Goal: Task Accomplishment & Management: Use online tool/utility

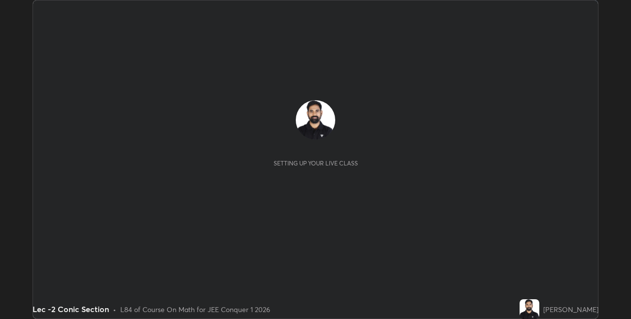
scroll to position [319, 631]
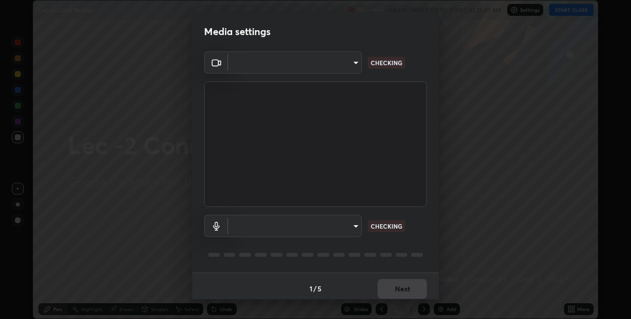
type input "e3e6fd13ef799cde5c9b7fe6f458d6ed022969fe6ce261ce3c0e119950d75ad9"
type input "default"
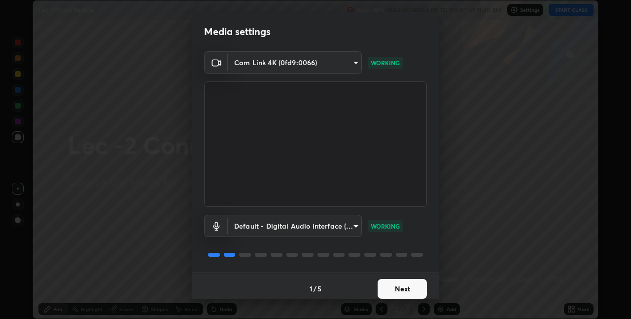
click at [393, 287] on button "Next" at bounding box center [402, 289] width 49 height 20
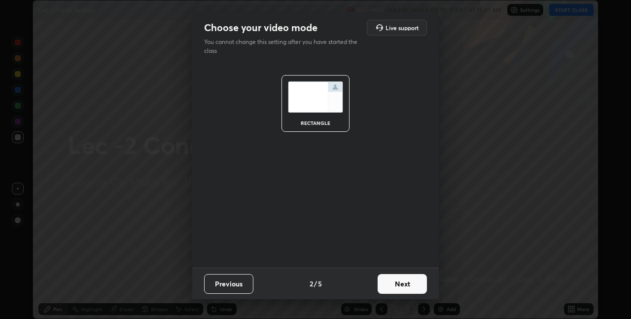
click at [396, 288] on button "Next" at bounding box center [402, 284] width 49 height 20
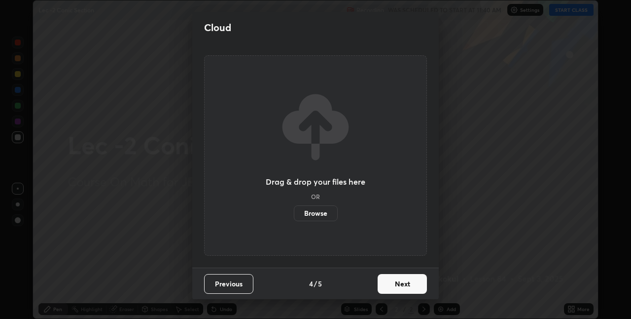
click at [396, 288] on button "Next" at bounding box center [402, 284] width 49 height 20
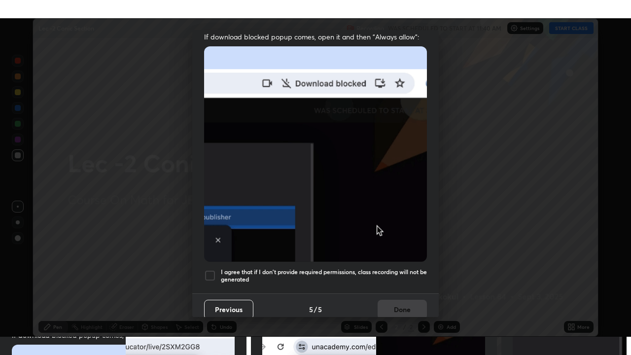
scroll to position [206, 0]
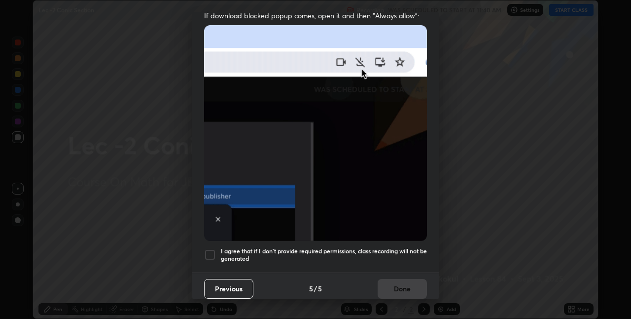
click at [394, 282] on div "Previous 5 / 5 Done" at bounding box center [315, 288] width 247 height 32
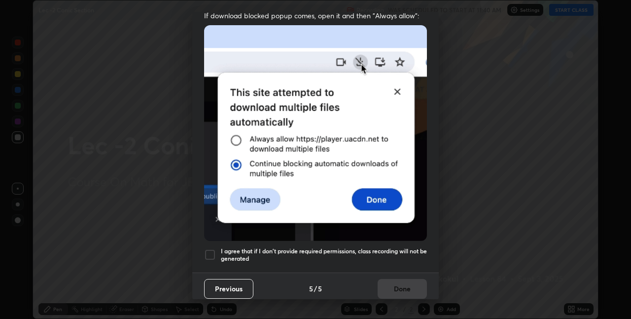
click at [378, 249] on h5 "I agree that if I don't provide required permissions, class recording will not …" at bounding box center [324, 254] width 206 height 15
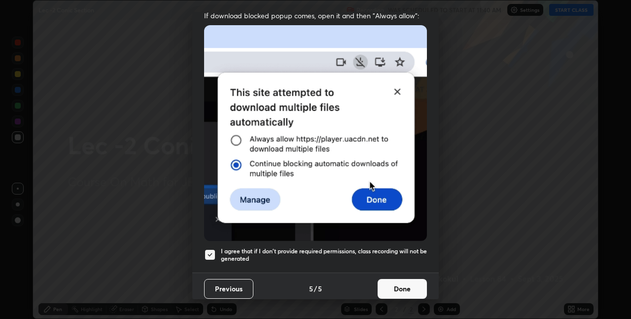
click at [390, 286] on button "Done" at bounding box center [402, 289] width 49 height 20
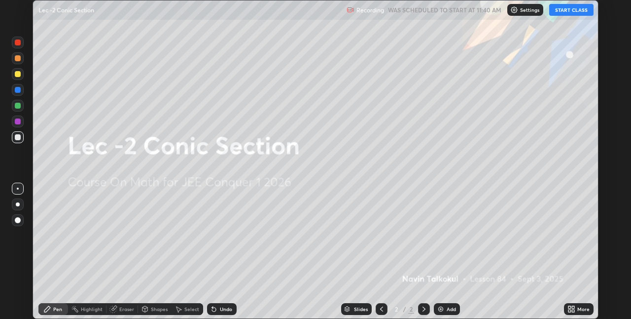
click at [569, 310] on icon at bounding box center [570, 310] width 2 height 2
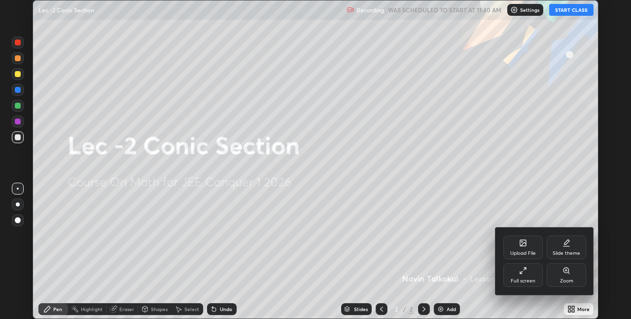
click at [516, 281] on div "Full screen" at bounding box center [523, 280] width 25 height 5
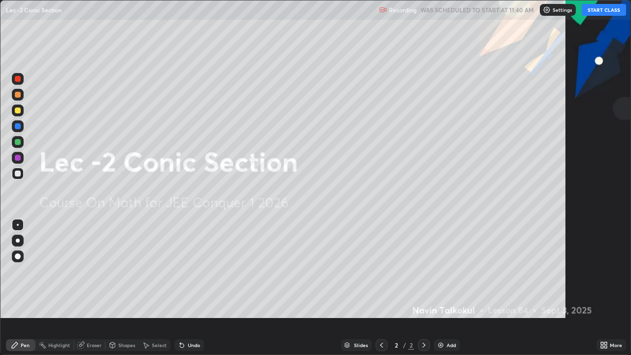
scroll to position [355, 631]
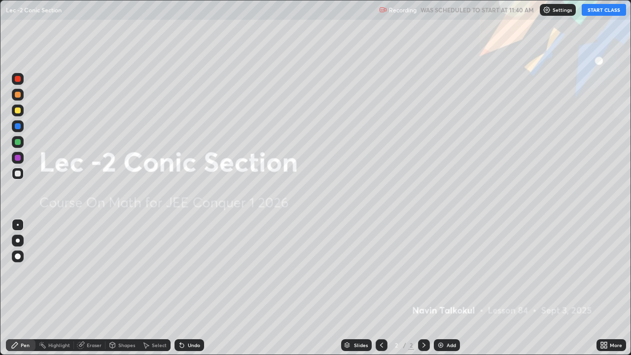
click at [596, 10] on button "START CLASS" at bounding box center [604, 10] width 44 height 12
click at [441, 318] on img at bounding box center [441, 345] width 8 height 8
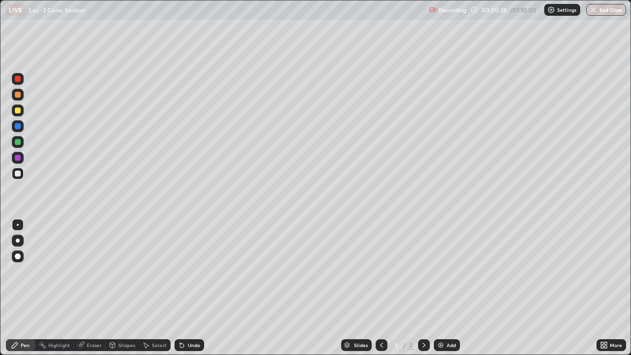
click at [127, 318] on div "Shapes" at bounding box center [126, 345] width 17 height 5
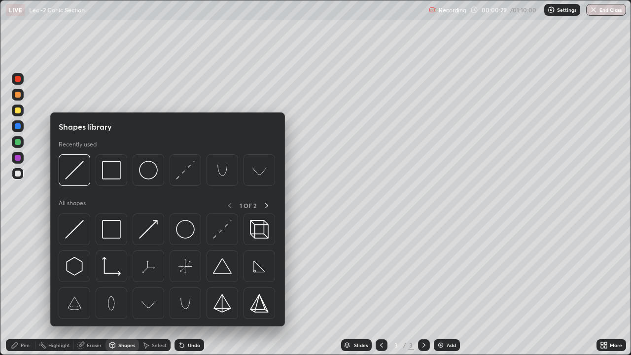
click at [126, 318] on div "Shapes" at bounding box center [126, 345] width 17 height 5
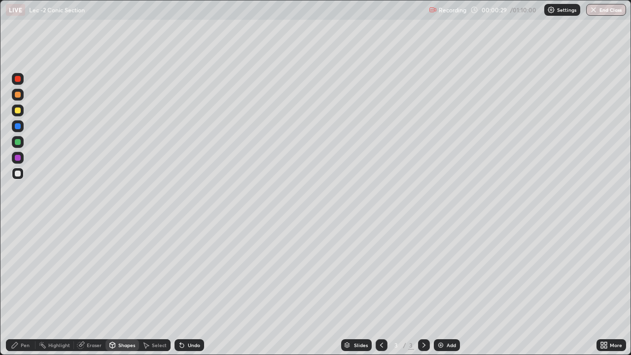
click at [94, 318] on div "Eraser" at bounding box center [94, 345] width 15 height 5
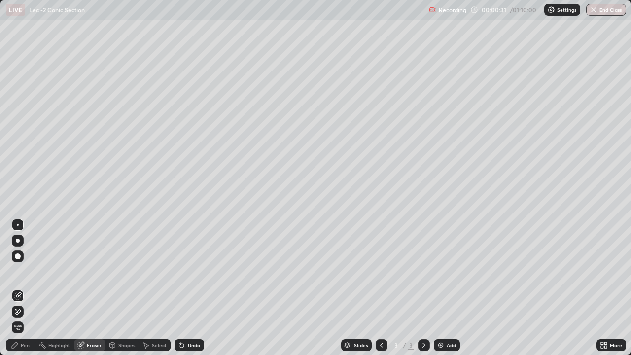
click at [30, 318] on div "Pen" at bounding box center [21, 345] width 30 height 12
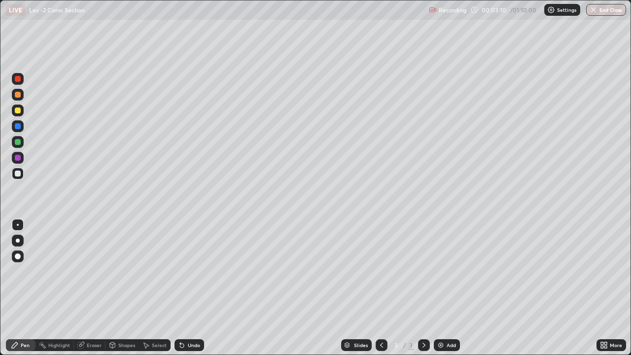
click at [324, 318] on div "Slides 3 / 3 Add" at bounding box center [400, 345] width 393 height 20
click at [182, 318] on icon at bounding box center [182, 345] width 8 height 8
click at [445, 318] on div "Add" at bounding box center [447, 345] width 26 height 12
click at [188, 318] on div "Undo" at bounding box center [194, 345] width 12 height 5
click at [440, 318] on img at bounding box center [441, 345] width 8 height 8
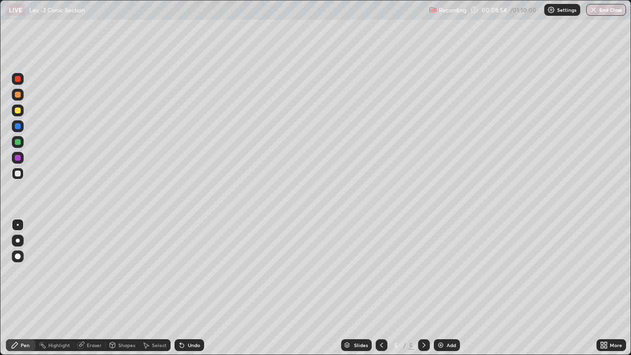
click at [193, 318] on div "Undo" at bounding box center [190, 345] width 30 height 12
click at [195, 318] on div "Undo" at bounding box center [190, 345] width 30 height 12
click at [188, 318] on div "Undo" at bounding box center [190, 345] width 30 height 12
click at [195, 318] on div "Undo" at bounding box center [194, 345] width 12 height 5
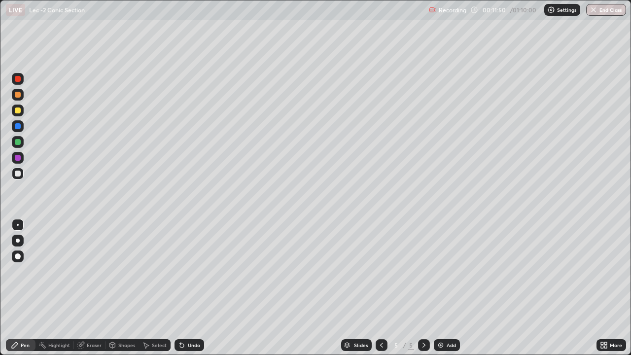
click at [445, 318] on div "Add" at bounding box center [447, 345] width 26 height 12
click at [188, 318] on div "Undo" at bounding box center [194, 345] width 12 height 5
click at [190, 318] on div "Undo" at bounding box center [194, 345] width 12 height 5
click at [190, 318] on div "Undo" at bounding box center [190, 345] width 30 height 12
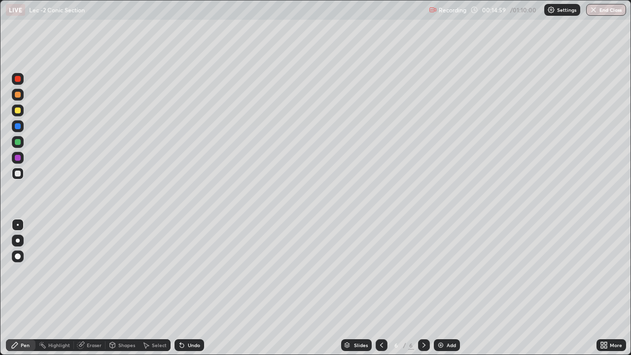
click at [190, 318] on div "Undo" at bounding box center [190, 345] width 30 height 12
click at [191, 318] on div "Undo" at bounding box center [190, 345] width 30 height 12
click at [192, 318] on div "Undo" at bounding box center [190, 345] width 30 height 12
click at [194, 318] on div "Undo" at bounding box center [190, 345] width 30 height 12
click at [192, 318] on div "Undo" at bounding box center [190, 345] width 30 height 12
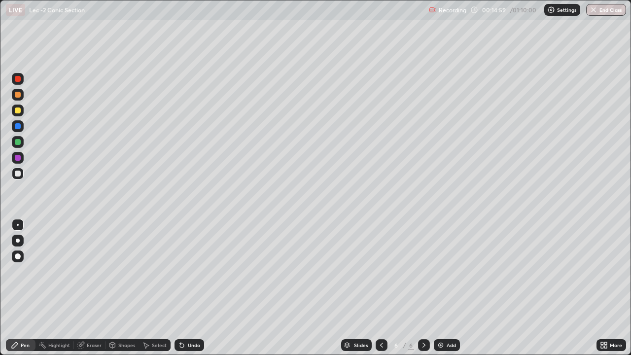
click at [192, 318] on div "Undo" at bounding box center [190, 345] width 30 height 12
click at [191, 318] on div "Undo" at bounding box center [190, 345] width 30 height 12
click at [192, 318] on div "Undo" at bounding box center [190, 345] width 30 height 12
click at [191, 318] on div "Undo" at bounding box center [188, 345] width 34 height 20
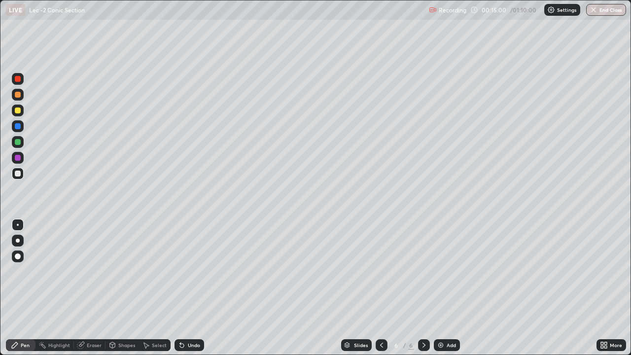
click at [193, 318] on div "Undo" at bounding box center [188, 345] width 34 height 20
click at [194, 318] on div "Undo" at bounding box center [188, 345] width 34 height 20
click at [193, 318] on div "Undo" at bounding box center [188, 345] width 34 height 20
click at [193, 318] on div "Undo" at bounding box center [194, 345] width 12 height 5
click at [192, 318] on div "Undo" at bounding box center [194, 345] width 12 height 5
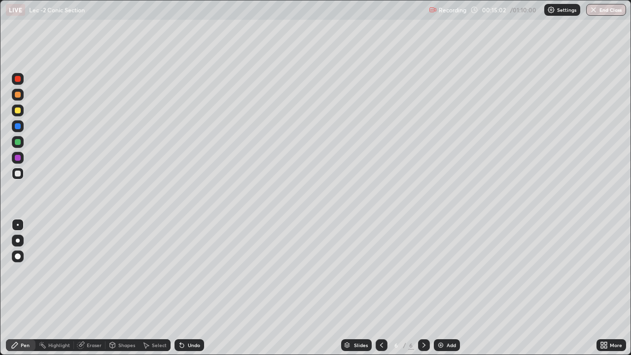
click at [192, 318] on div "Undo" at bounding box center [194, 345] width 12 height 5
click at [190, 318] on div "Undo" at bounding box center [194, 345] width 12 height 5
click at [189, 318] on div "Undo" at bounding box center [194, 345] width 12 height 5
click at [188, 318] on div "Undo" at bounding box center [194, 345] width 12 height 5
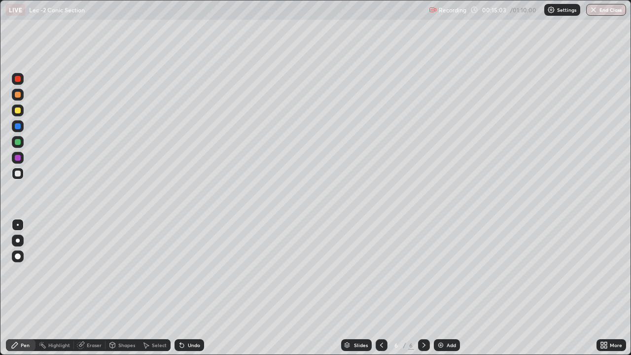
click at [190, 318] on div "Undo" at bounding box center [194, 345] width 12 height 5
click at [188, 318] on div "Undo" at bounding box center [194, 345] width 12 height 5
click at [189, 318] on div "Undo" at bounding box center [194, 345] width 12 height 5
click at [443, 318] on img at bounding box center [441, 345] width 8 height 8
click at [95, 318] on div "Eraser" at bounding box center [94, 345] width 15 height 5
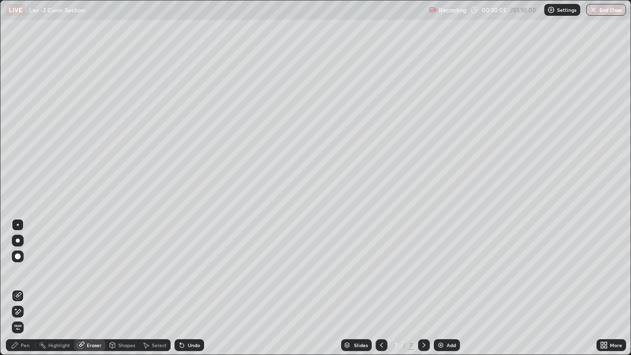
click at [24, 318] on div "Pen" at bounding box center [25, 345] width 9 height 5
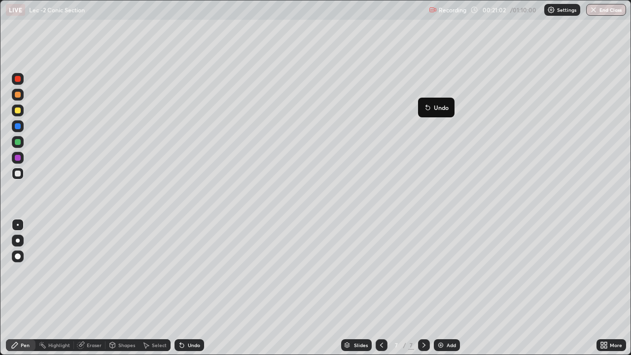
click at [422, 103] on button "Undo" at bounding box center [436, 108] width 29 height 12
click at [443, 318] on div "Add" at bounding box center [447, 345] width 26 height 12
click at [380, 318] on icon at bounding box center [382, 345] width 8 height 8
click at [381, 318] on icon at bounding box center [382, 345] width 8 height 8
click at [425, 318] on icon at bounding box center [424, 345] width 8 height 8
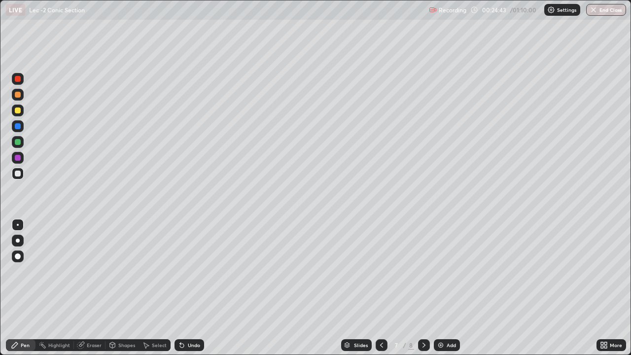
click at [423, 318] on icon at bounding box center [424, 345] width 8 height 8
click at [197, 318] on div "Undo" at bounding box center [194, 345] width 12 height 5
click at [195, 318] on div "Undo" at bounding box center [190, 345] width 30 height 12
click at [194, 318] on div "Undo" at bounding box center [194, 345] width 12 height 5
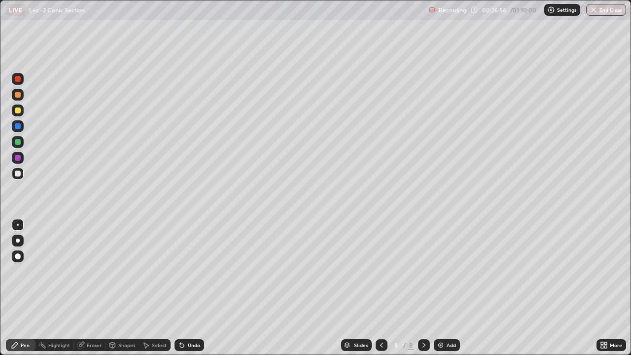
click at [194, 318] on div "Undo" at bounding box center [194, 345] width 12 height 5
click at [192, 318] on div "Undo" at bounding box center [190, 345] width 30 height 12
click at [191, 318] on div "Undo" at bounding box center [194, 345] width 12 height 5
click at [156, 318] on div "Select" at bounding box center [159, 345] width 15 height 5
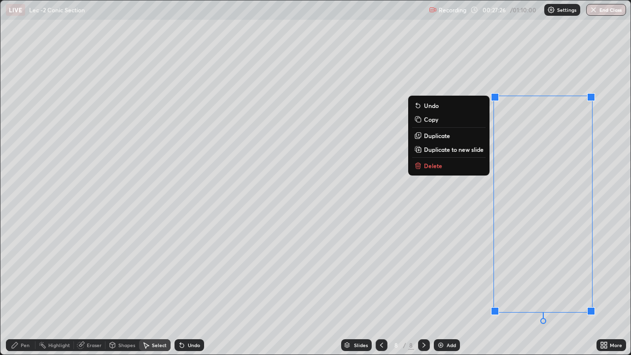
click at [463, 167] on button "Delete" at bounding box center [448, 166] width 73 height 12
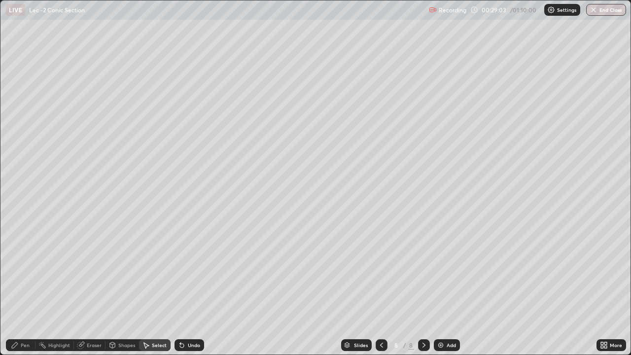
click at [450, 318] on div "Add" at bounding box center [451, 345] width 9 height 5
click at [25, 318] on div "Pen" at bounding box center [21, 345] width 30 height 12
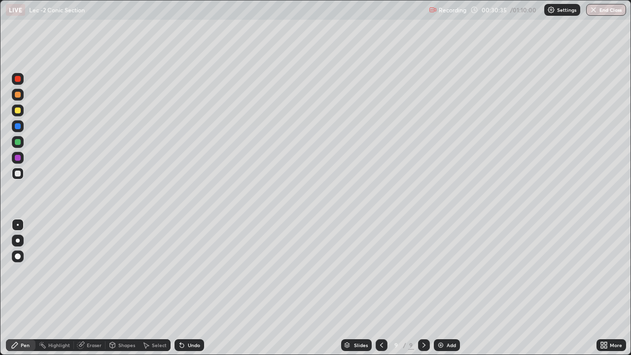
click at [186, 318] on div "Undo" at bounding box center [190, 345] width 30 height 12
click at [188, 318] on div "Undo" at bounding box center [194, 345] width 12 height 5
click at [189, 318] on div "Undo" at bounding box center [194, 345] width 12 height 5
click at [188, 318] on div "Undo" at bounding box center [194, 345] width 12 height 5
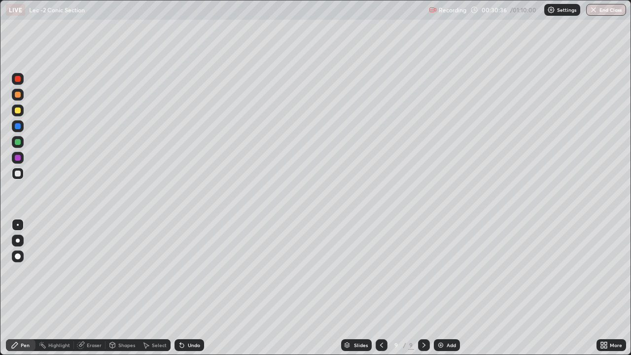
click at [188, 318] on div "Undo" at bounding box center [194, 345] width 12 height 5
click at [443, 318] on img at bounding box center [441, 345] width 8 height 8
click at [379, 318] on icon at bounding box center [381, 345] width 8 height 8
click at [379, 318] on div at bounding box center [381, 345] width 12 height 20
click at [378, 318] on div at bounding box center [381, 345] width 12 height 12
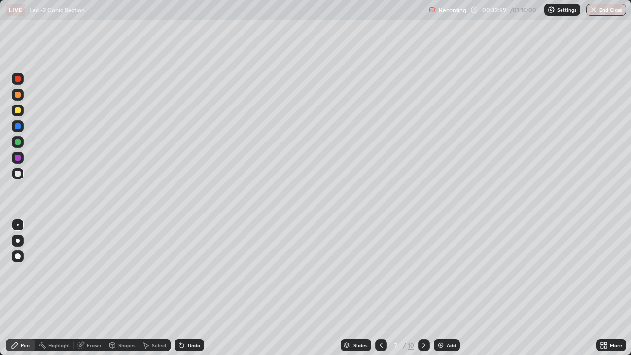
click at [379, 318] on icon at bounding box center [381, 345] width 8 height 8
click at [423, 318] on icon at bounding box center [424, 345] width 8 height 8
click at [423, 318] on div at bounding box center [424, 345] width 12 height 12
click at [437, 318] on div "Add" at bounding box center [447, 345] width 26 height 12
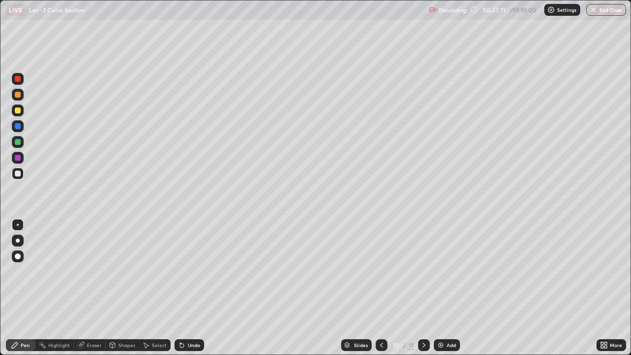
click at [194, 318] on div "Undo" at bounding box center [194, 345] width 12 height 5
click at [190, 318] on div "Undo" at bounding box center [190, 345] width 30 height 12
click at [191, 318] on div "Undo" at bounding box center [188, 345] width 34 height 20
click at [87, 318] on div "Eraser" at bounding box center [94, 345] width 15 height 5
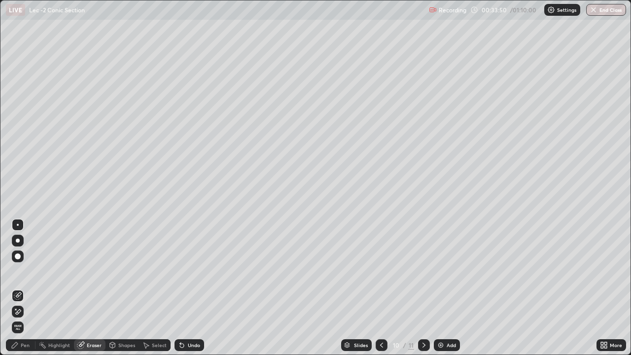
click at [27, 318] on div "Pen" at bounding box center [25, 345] width 9 height 5
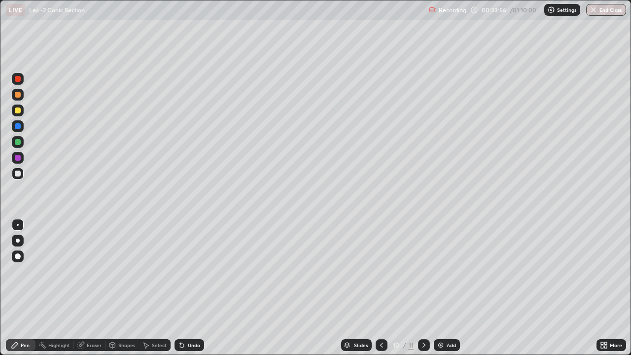
click at [90, 318] on div "Eraser" at bounding box center [90, 345] width 32 height 12
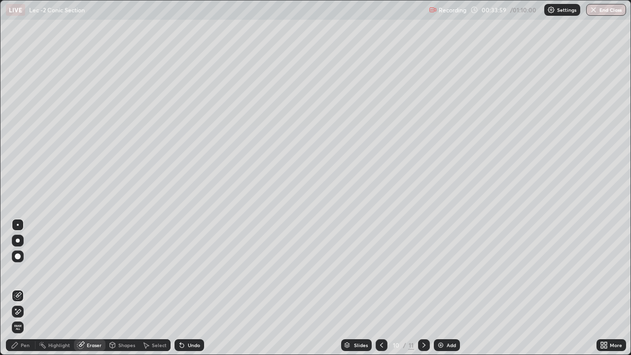
click at [23, 318] on div "Pen" at bounding box center [25, 345] width 9 height 5
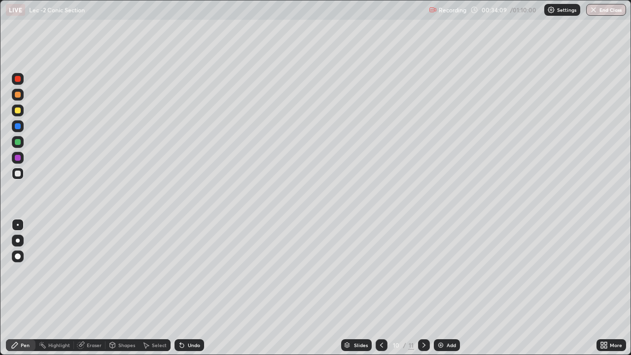
click at [187, 318] on div "Undo" at bounding box center [190, 345] width 30 height 12
click at [191, 318] on div "Undo" at bounding box center [194, 345] width 12 height 5
click at [186, 318] on div "Undo" at bounding box center [190, 345] width 30 height 12
click at [87, 318] on div "Eraser" at bounding box center [94, 345] width 15 height 5
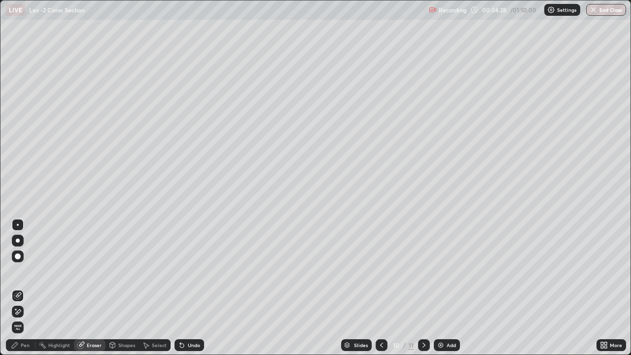
click at [24, 318] on div "Pen" at bounding box center [25, 345] width 9 height 5
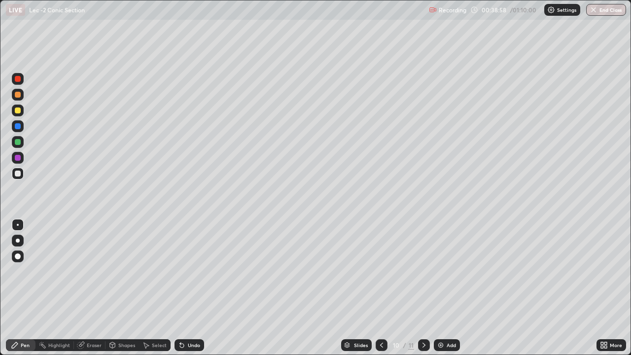
click at [450, 318] on div "Add" at bounding box center [451, 345] width 9 height 5
click at [192, 318] on div "Undo" at bounding box center [194, 345] width 12 height 5
click at [193, 318] on div "Undo" at bounding box center [194, 345] width 12 height 5
click at [185, 318] on div "Undo" at bounding box center [190, 345] width 30 height 12
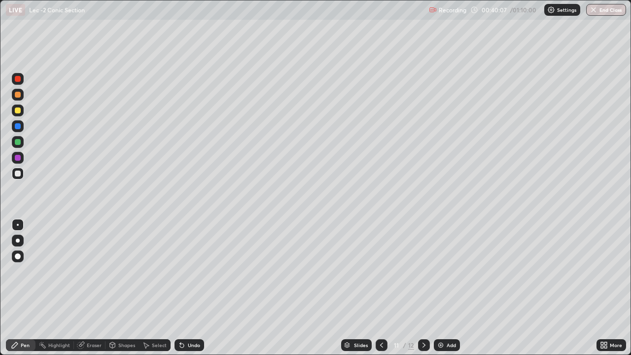
click at [189, 318] on div "Undo" at bounding box center [194, 345] width 12 height 5
click at [191, 318] on div "Undo" at bounding box center [190, 345] width 30 height 12
click at [185, 318] on div "Undo" at bounding box center [190, 345] width 30 height 12
click at [188, 318] on div "Undo" at bounding box center [194, 345] width 12 height 5
click at [187, 318] on div "Undo" at bounding box center [190, 345] width 30 height 12
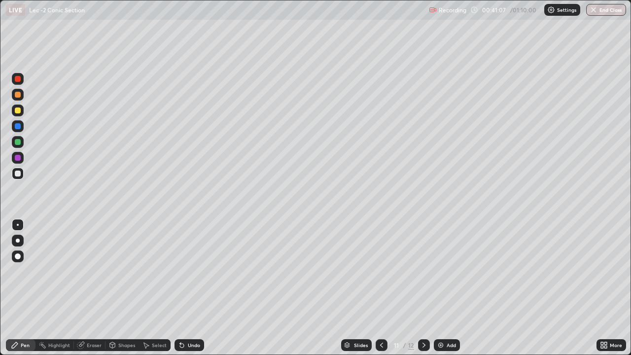
click at [185, 318] on div "Undo" at bounding box center [190, 345] width 30 height 12
click at [445, 318] on div "Add" at bounding box center [447, 345] width 26 height 12
click at [193, 318] on div "Undo" at bounding box center [190, 345] width 30 height 12
click at [194, 318] on div "Undo" at bounding box center [190, 345] width 30 height 12
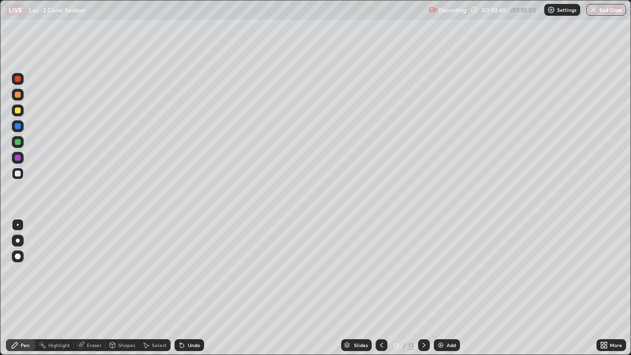
click at [190, 318] on div "Undo" at bounding box center [194, 345] width 12 height 5
click at [191, 318] on div "Undo" at bounding box center [194, 345] width 12 height 5
click at [192, 318] on div "Undo" at bounding box center [194, 345] width 12 height 5
click at [191, 318] on div "Undo" at bounding box center [190, 345] width 30 height 12
click at [187, 318] on div "Undo" at bounding box center [190, 345] width 30 height 12
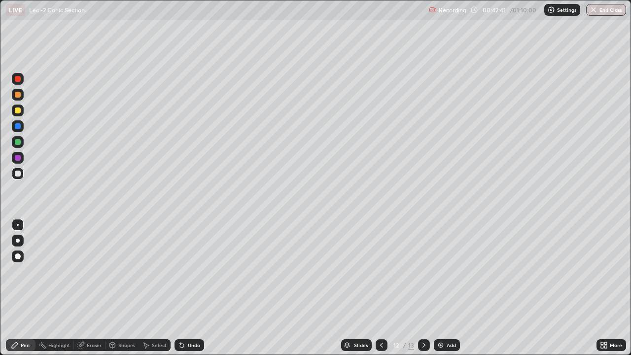
click at [186, 318] on div "Undo" at bounding box center [190, 345] width 30 height 12
click at [441, 318] on img at bounding box center [441, 345] width 8 height 8
click at [376, 318] on div at bounding box center [382, 345] width 12 height 12
click at [421, 318] on div at bounding box center [424, 345] width 12 height 12
click at [448, 318] on div "Add" at bounding box center [451, 345] width 9 height 5
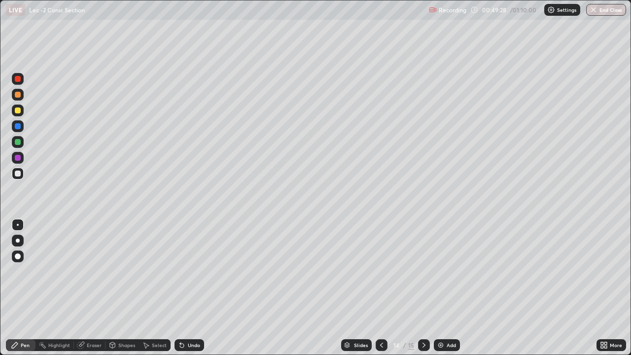
click at [190, 318] on div "Undo" at bounding box center [194, 345] width 12 height 5
click at [191, 318] on div "Undo" at bounding box center [194, 345] width 12 height 5
click at [195, 318] on div "Undo" at bounding box center [194, 345] width 12 height 5
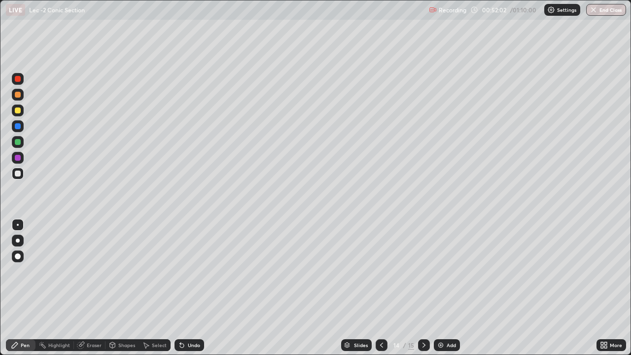
click at [447, 318] on div "Add" at bounding box center [451, 345] width 9 height 5
click at [379, 318] on div at bounding box center [382, 345] width 12 height 12
click at [378, 318] on icon at bounding box center [382, 345] width 8 height 8
click at [418, 318] on div at bounding box center [424, 345] width 12 height 12
click at [423, 318] on icon at bounding box center [424, 345] width 8 height 8
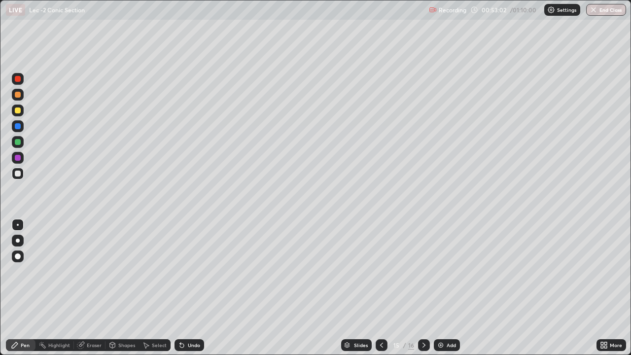
click at [422, 318] on icon at bounding box center [424, 345] width 8 height 8
click at [381, 318] on icon at bounding box center [382, 345] width 8 height 8
click at [191, 318] on div "Undo" at bounding box center [190, 345] width 30 height 12
click at [174, 318] on div "Undo" at bounding box center [188, 345] width 34 height 20
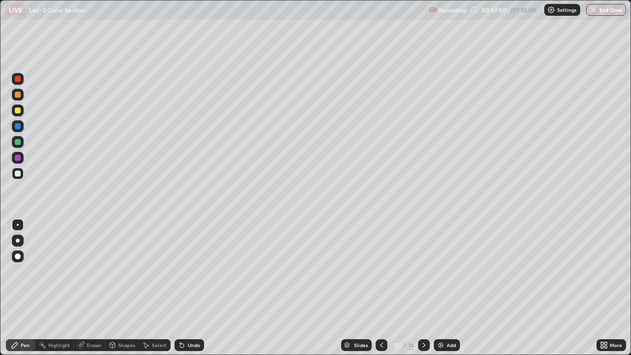
click at [439, 318] on img at bounding box center [441, 345] width 8 height 8
click at [197, 318] on div "Undo" at bounding box center [194, 345] width 12 height 5
click at [194, 318] on div "Undo" at bounding box center [194, 345] width 12 height 5
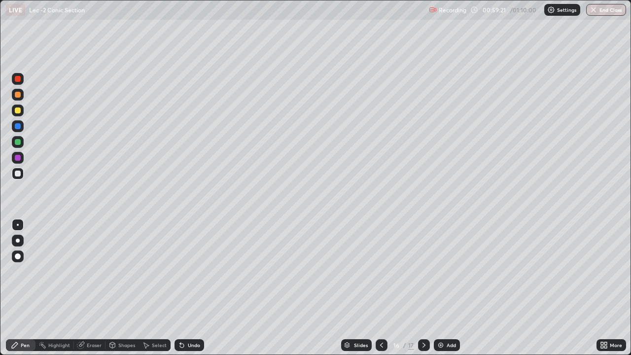
click at [192, 318] on div "Undo" at bounding box center [194, 345] width 12 height 5
click at [600, 11] on button "End Class" at bounding box center [606, 10] width 40 height 12
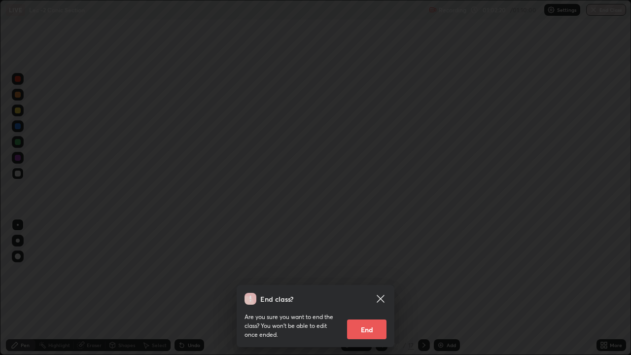
click at [369, 318] on button "End" at bounding box center [366, 330] width 39 height 20
